Goal: Information Seeking & Learning: Learn about a topic

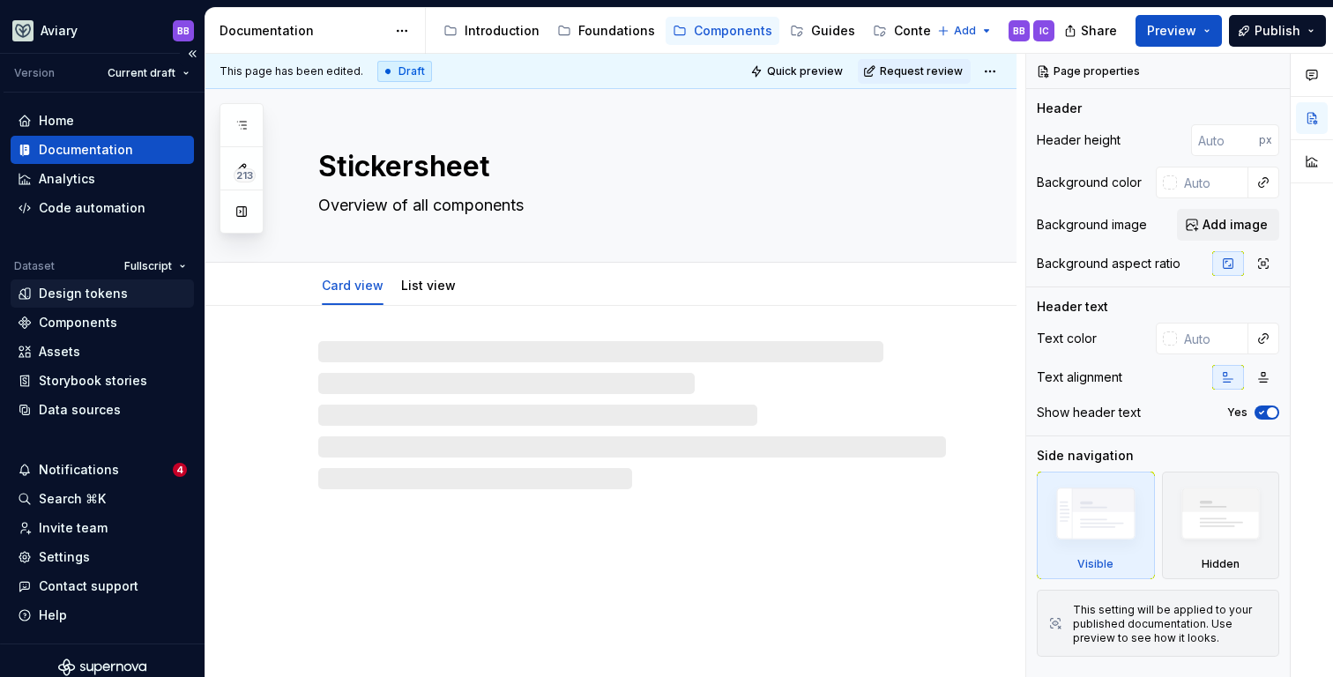
click at [109, 300] on div "Design tokens" at bounding box center [83, 294] width 89 height 18
type textarea "*"
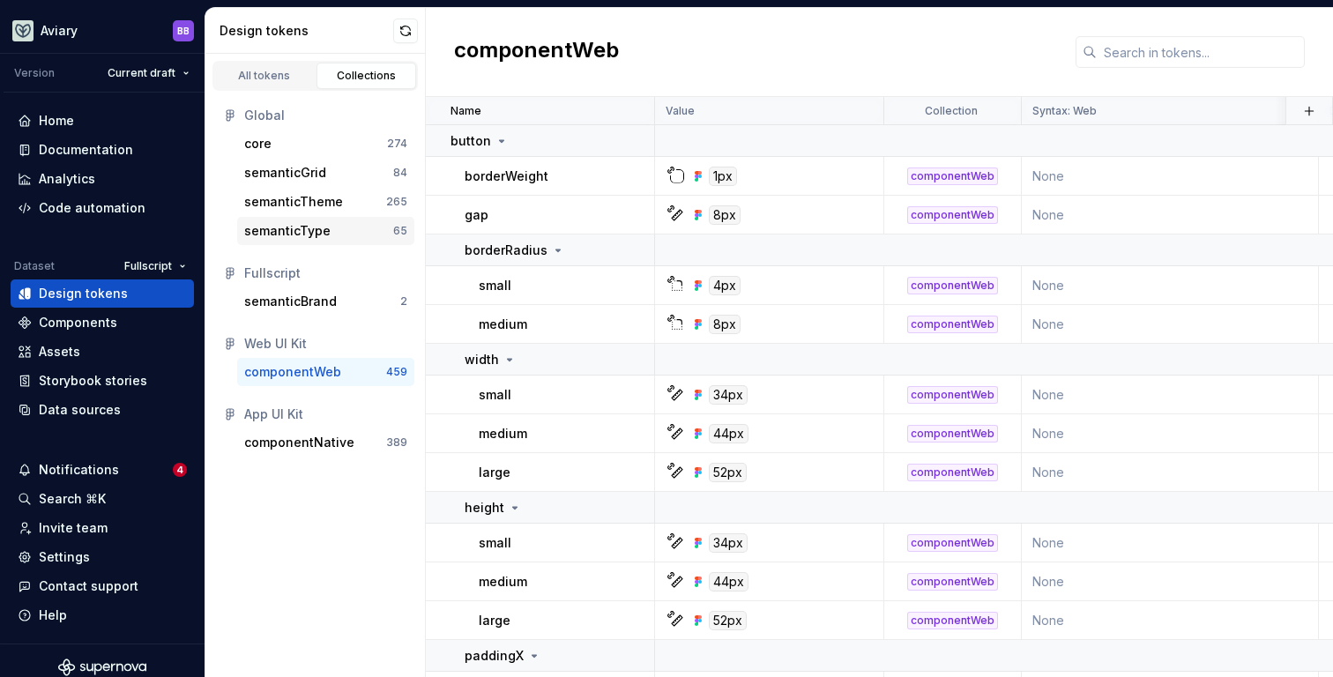
click at [336, 227] on div "semanticType" at bounding box center [318, 231] width 149 height 18
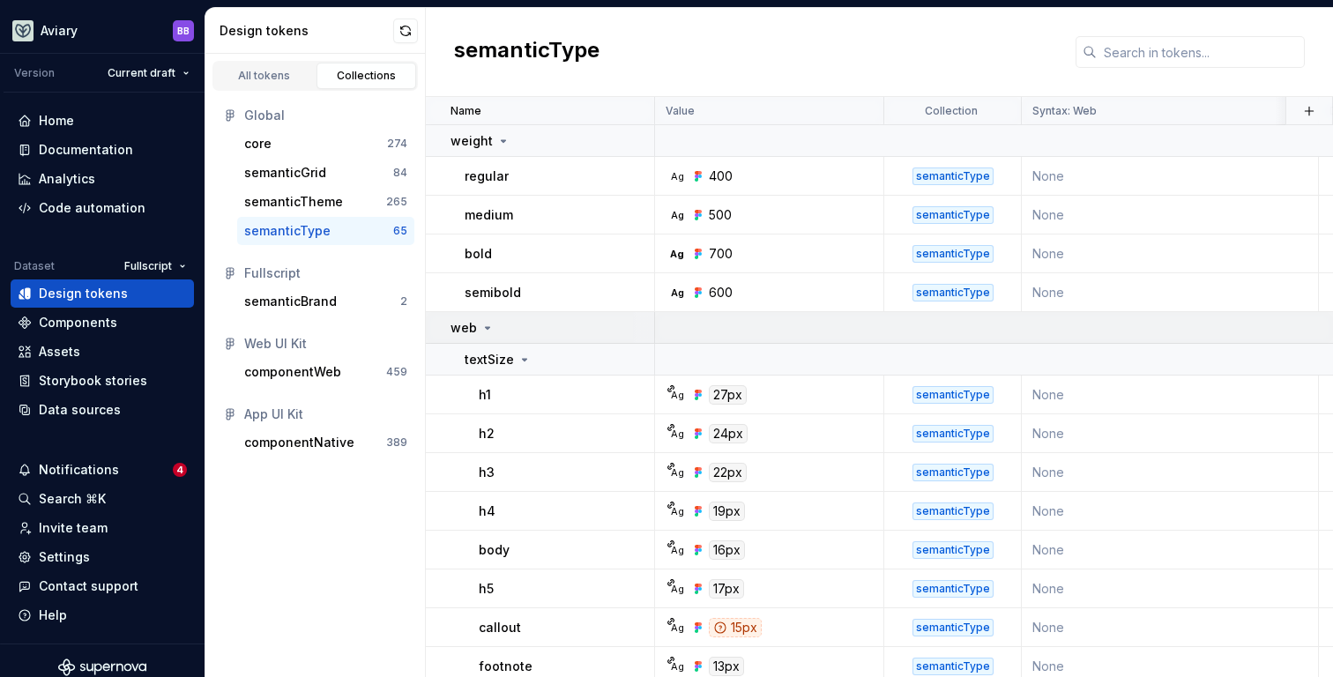
click at [483, 325] on icon at bounding box center [487, 328] width 14 height 14
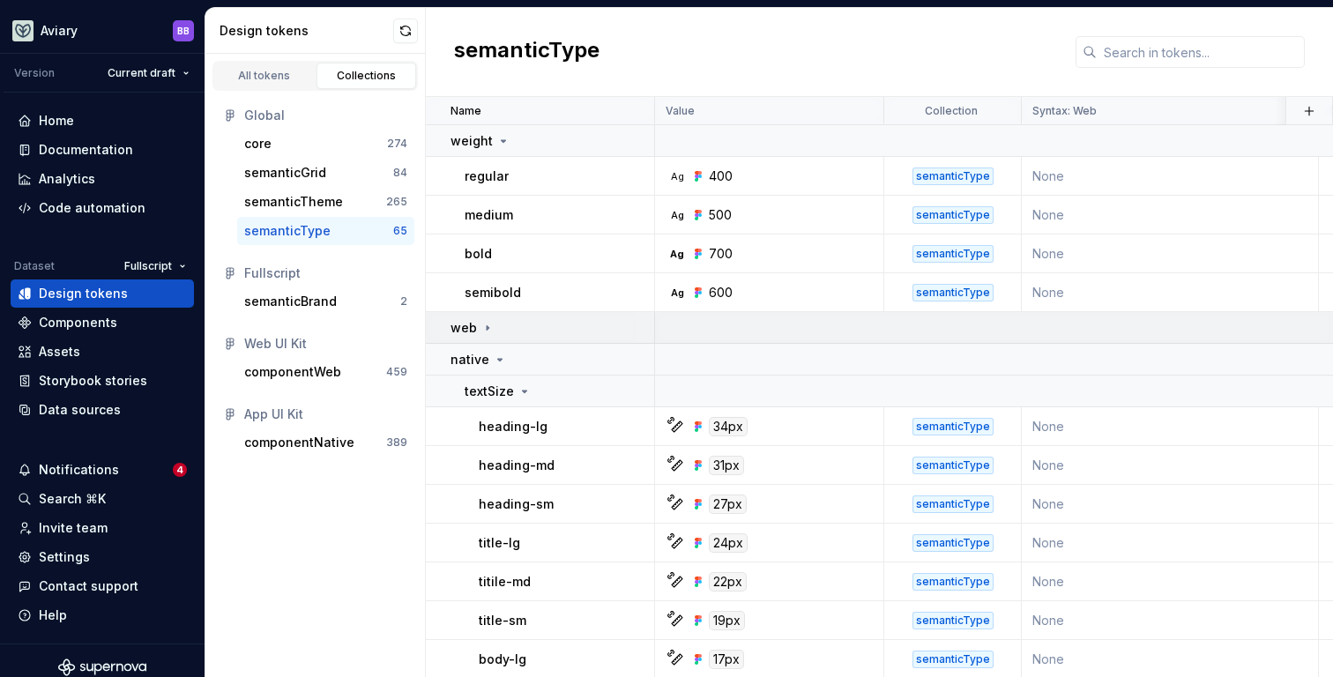
click at [483, 325] on icon at bounding box center [487, 328] width 14 height 14
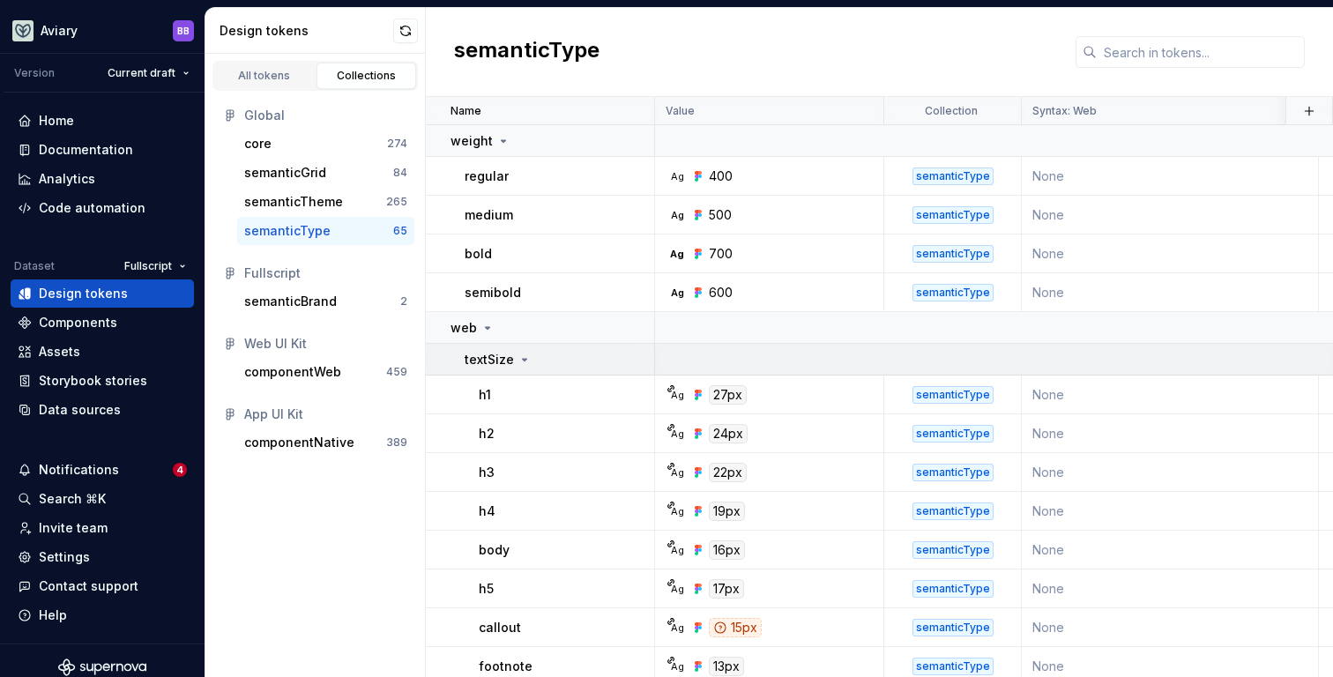
click at [523, 354] on icon at bounding box center [524, 360] width 14 height 14
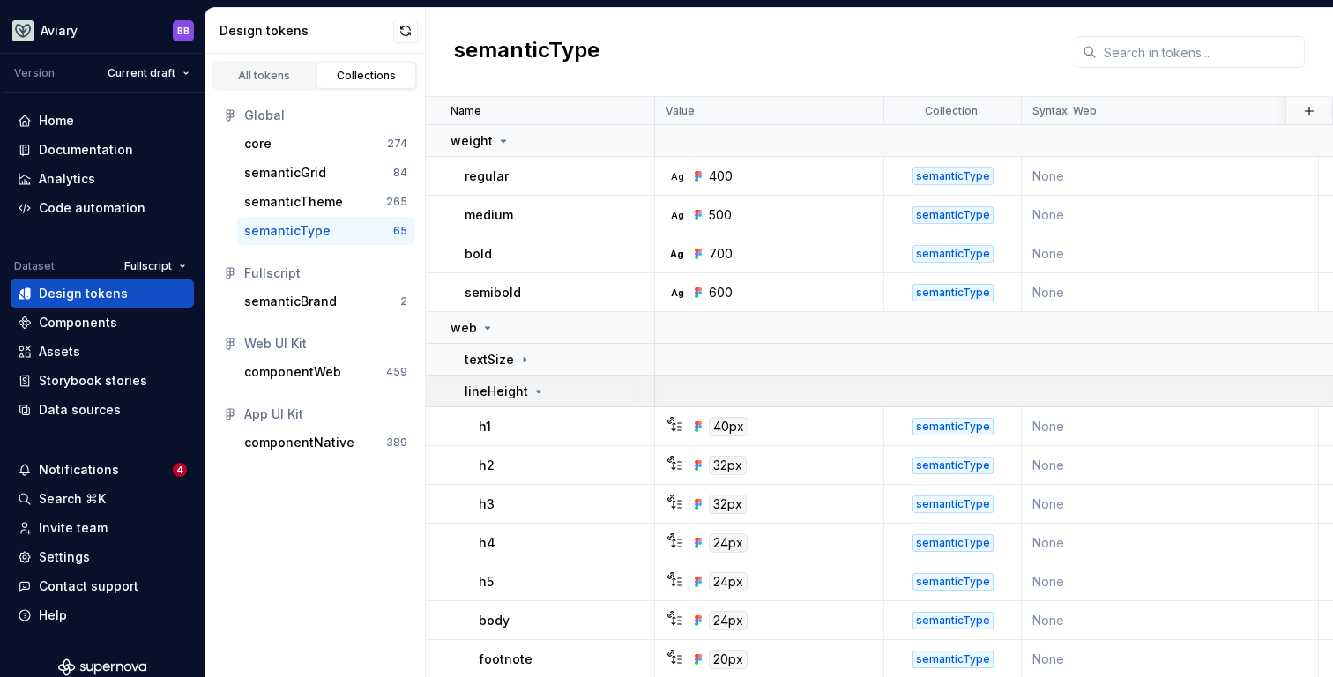
click at [536, 388] on icon at bounding box center [538, 391] width 14 height 14
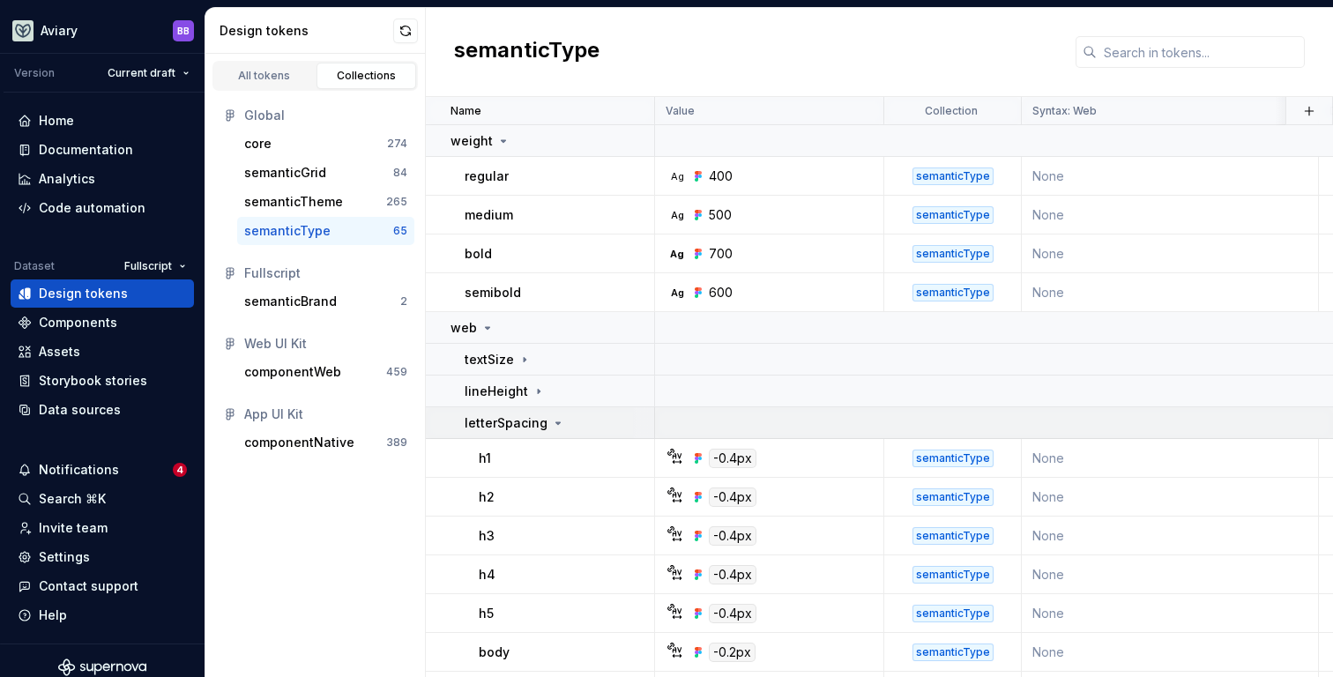
click at [533, 414] on p "letterSpacing" at bounding box center [505, 423] width 83 height 18
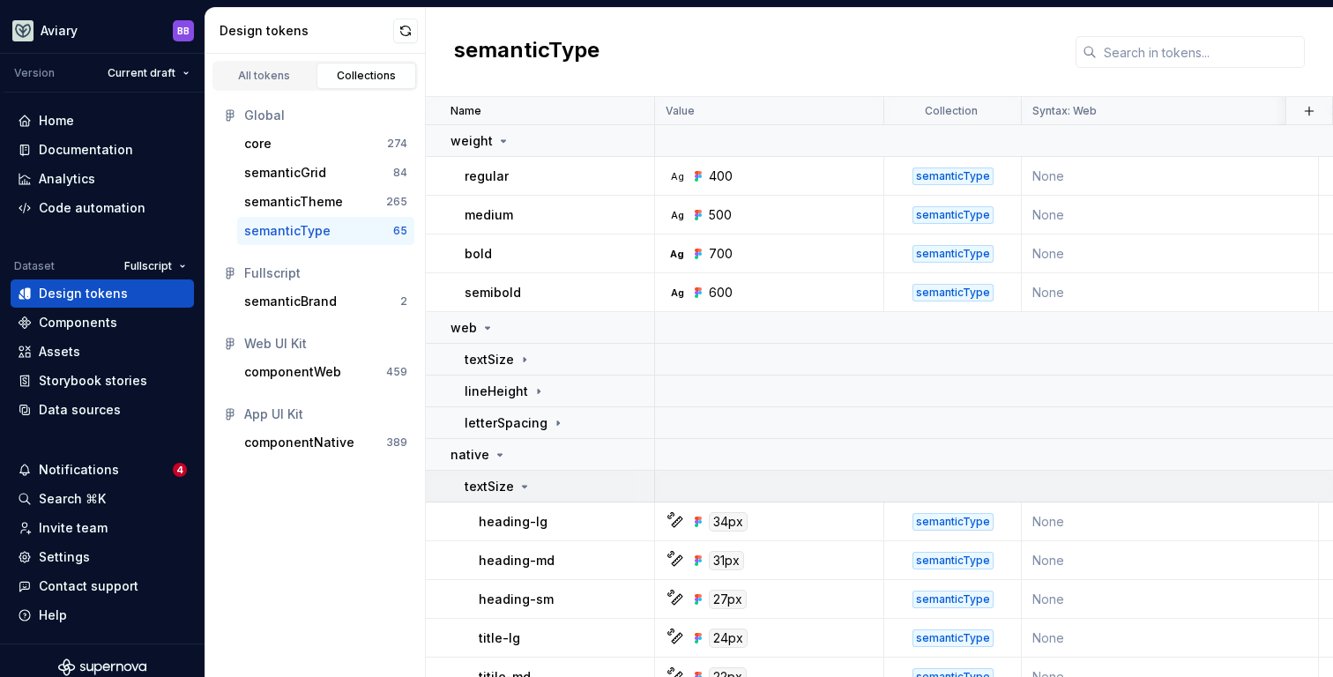
click at [519, 481] on icon at bounding box center [524, 486] width 14 height 14
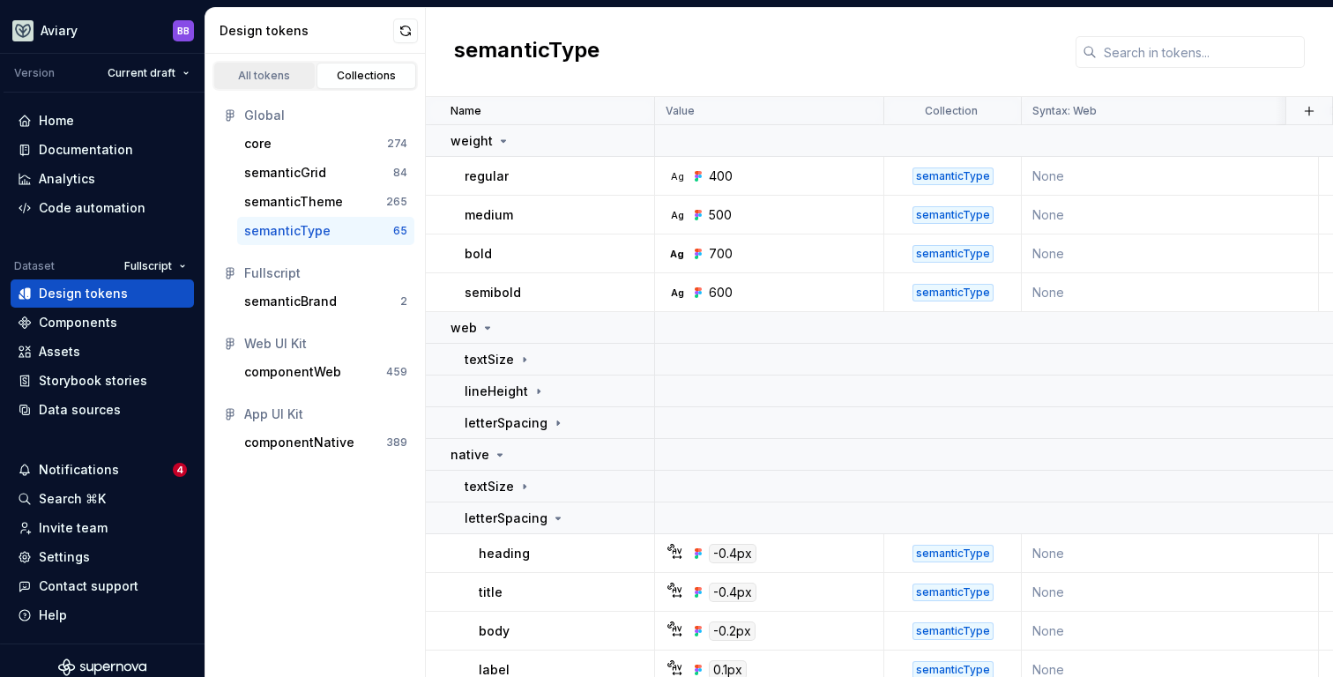
click at [269, 78] on div "All tokens" at bounding box center [264, 76] width 88 height 14
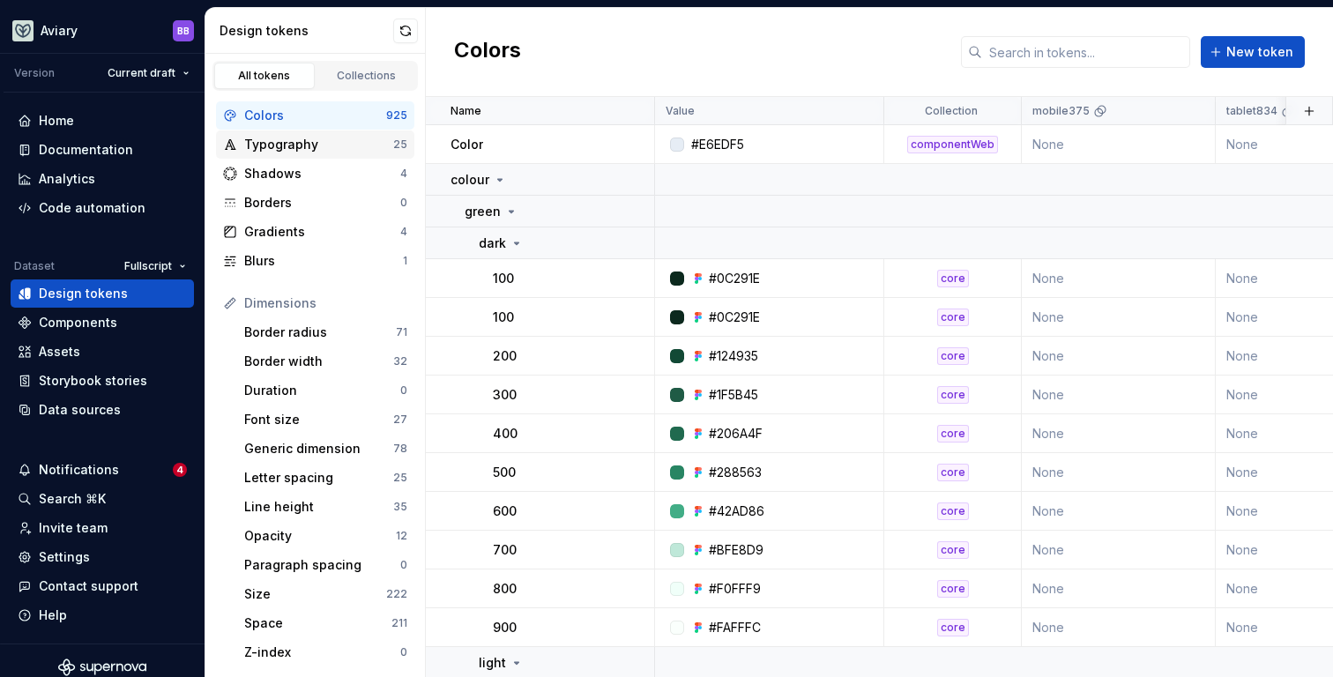
click at [308, 142] on div "Typography" at bounding box center [318, 145] width 149 height 18
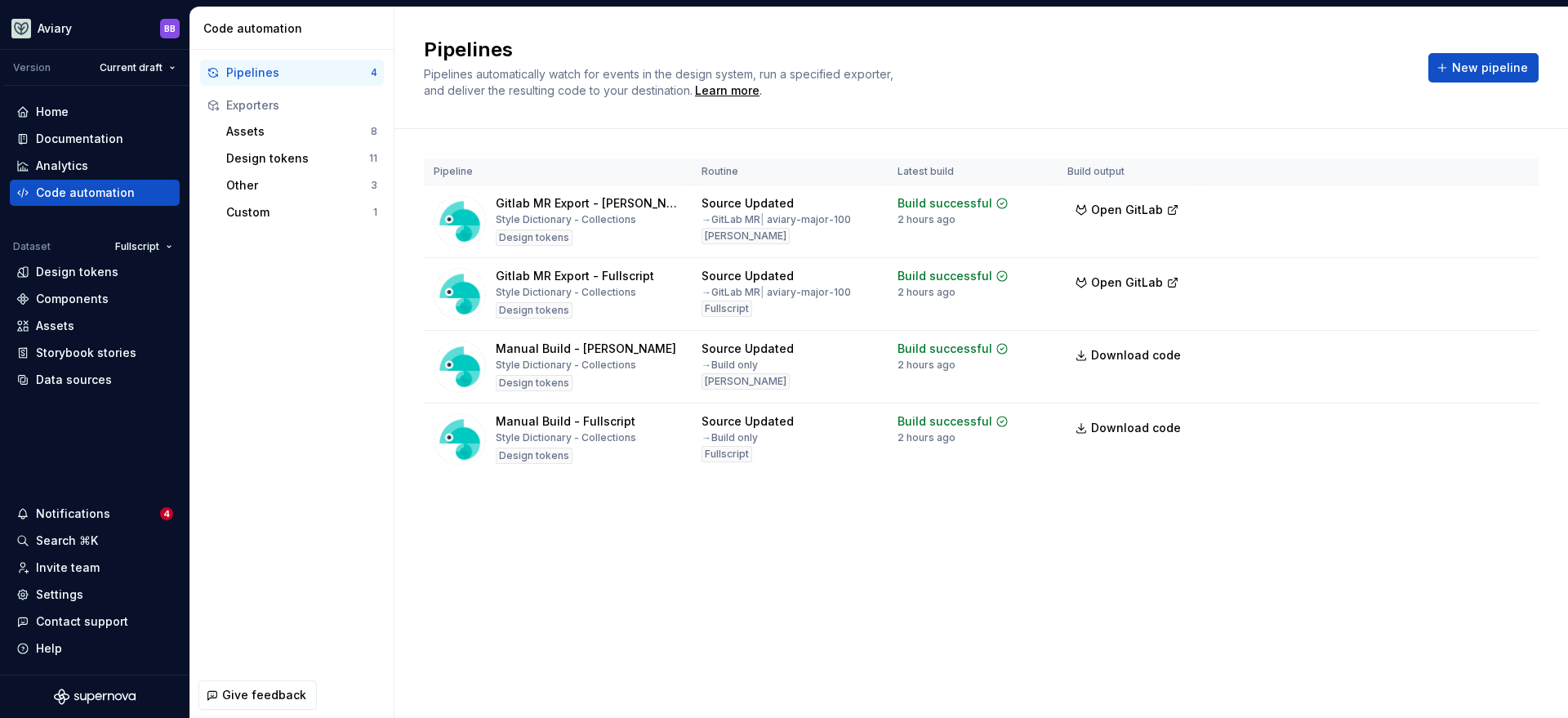
click at [726, 566] on div "Pipelines Pipelines automatically watch for events in the design system, run a …" at bounding box center [981, 362] width 1173 height 711
